Goal: Information Seeking & Learning: Learn about a topic

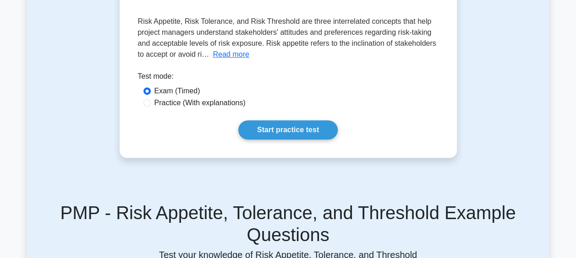
scroll to position [183, 0]
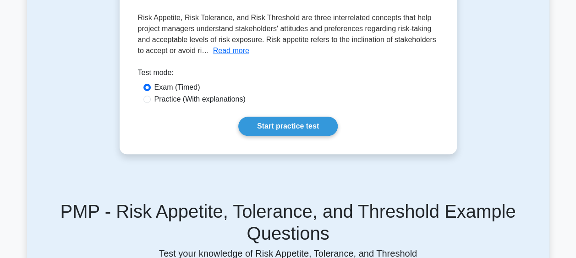
click at [215, 100] on label "Practice (With explanations)" at bounding box center [199, 99] width 91 height 11
click at [151, 100] on input "Practice (With explanations)" at bounding box center [146, 99] width 7 height 7
radio input "true"
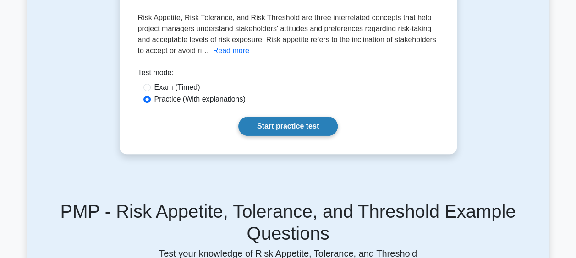
click at [275, 129] on link "Start practice test" at bounding box center [287, 126] width 99 height 19
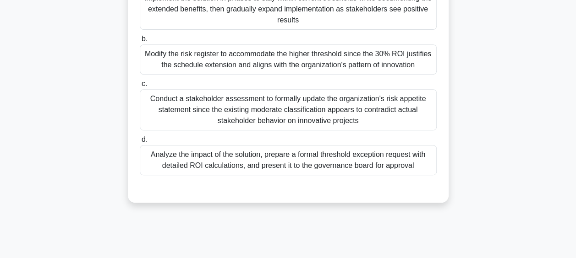
scroll to position [145, 0]
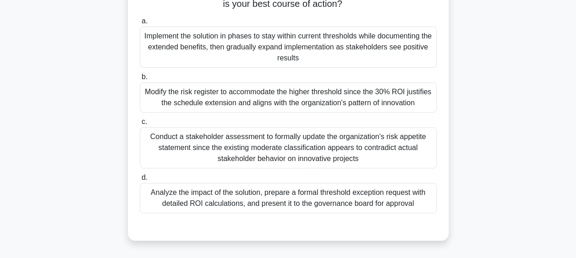
click at [291, 148] on div "Conduct a stakeholder assessment to formally update the organization's risk app…" at bounding box center [288, 147] width 297 height 41
click at [140, 125] on input "c. Conduct a stakeholder assessment to formally update the organization's risk …" at bounding box center [140, 122] width 0 height 6
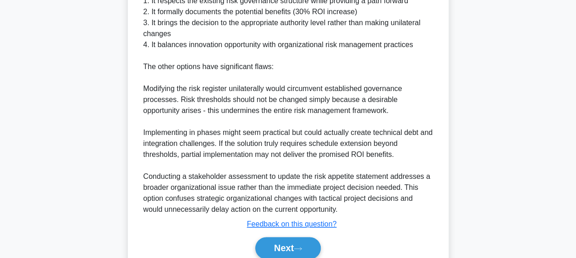
scroll to position [515, 0]
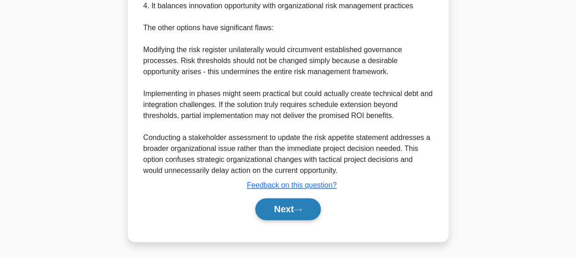
click at [274, 202] on button "Next" at bounding box center [288, 209] width 66 height 22
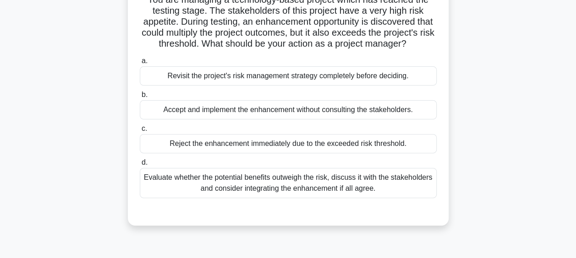
scroll to position [99, 0]
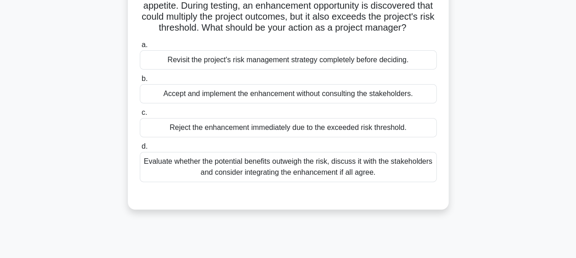
click at [309, 137] on div "Reject the enhancement immediately due to the exceeded risk threshold." at bounding box center [288, 127] width 297 height 19
click at [140, 116] on input "c. Reject the enhancement immediately due to the exceeded risk threshold." at bounding box center [140, 113] width 0 height 6
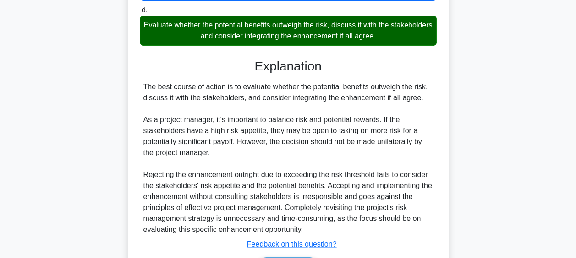
scroll to position [307, 0]
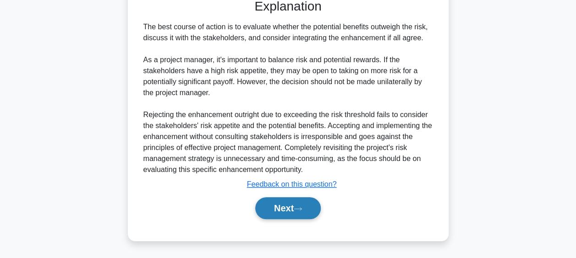
click at [280, 208] on button "Next" at bounding box center [288, 208] width 66 height 22
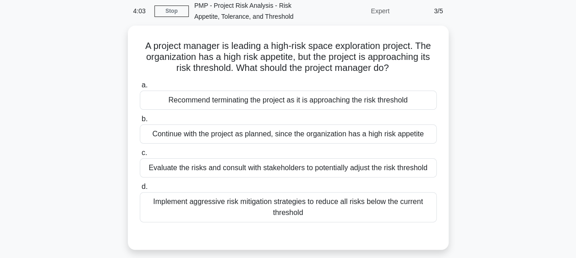
scroll to position [53, 0]
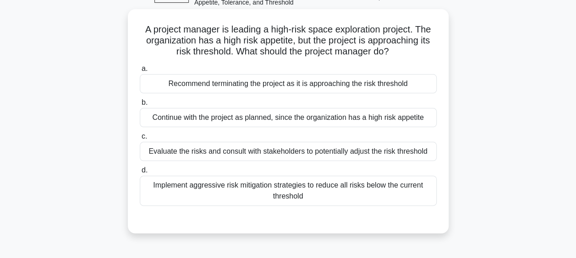
click at [299, 151] on div "Evaluate the risks and consult with stakeholders to potentially adjust the risk…" at bounding box center [288, 151] width 297 height 19
click at [140, 140] on input "c. Evaluate the risks and consult with stakeholders to potentially adjust the r…" at bounding box center [140, 137] width 0 height 6
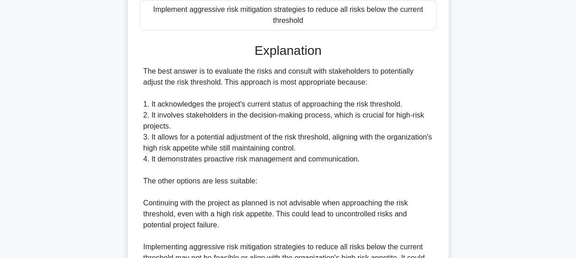
scroll to position [371, 0]
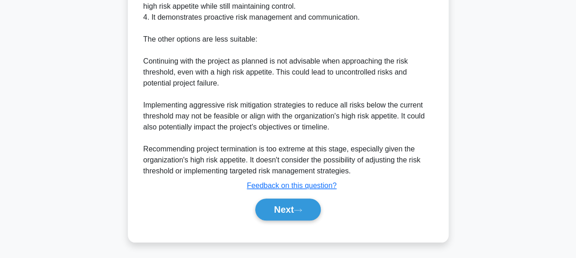
click at [277, 195] on div "Next" at bounding box center [288, 209] width 297 height 29
click at [284, 209] on button "Next" at bounding box center [288, 210] width 66 height 22
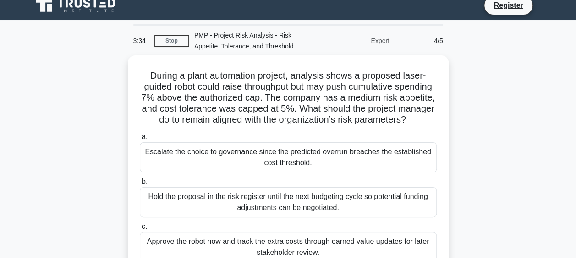
scroll to position [7, 0]
